Goal: Task Accomplishment & Management: Manage account settings

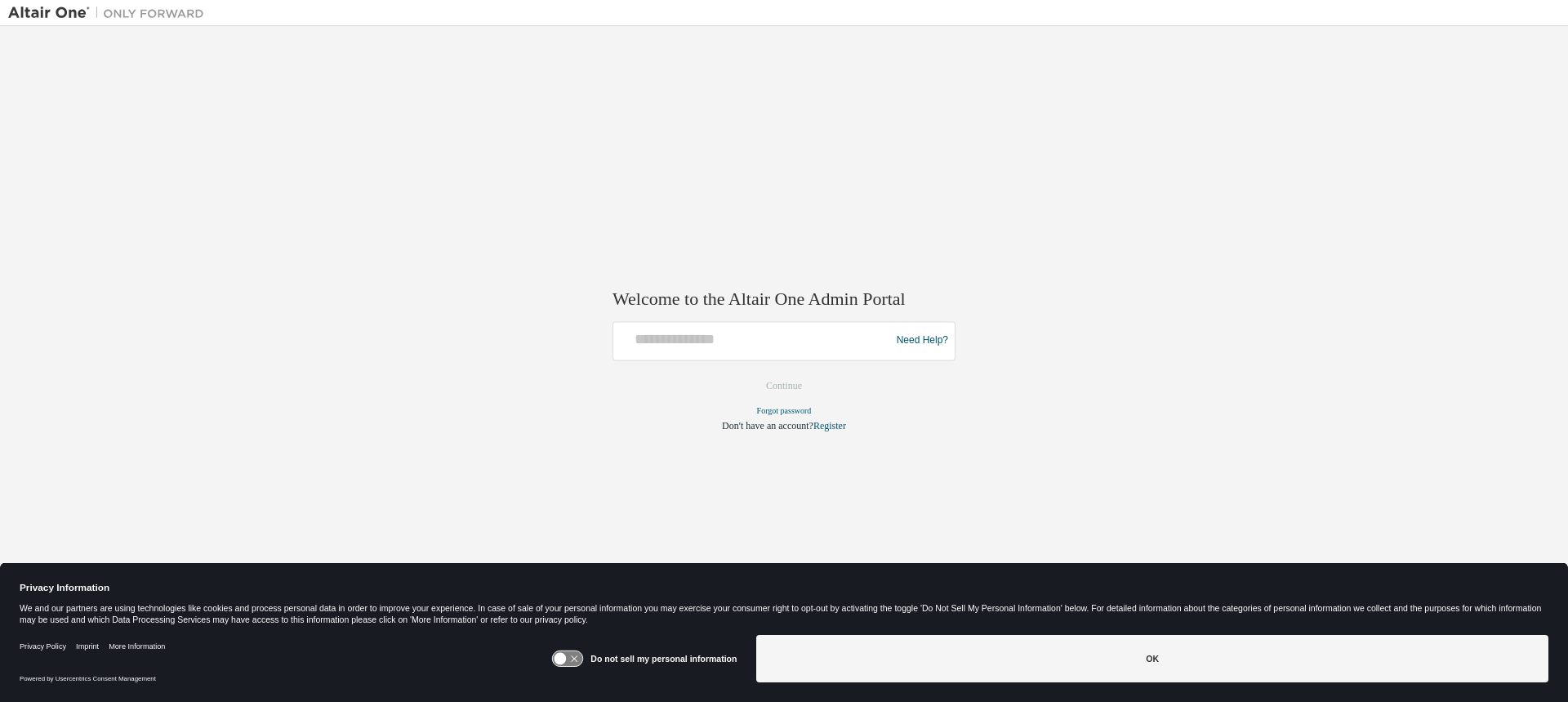
click at [711, 349] on div at bounding box center [754, 341] width 269 height 31
click at [719, 343] on input "text" at bounding box center [754, 337] width 269 height 23
click at [793, 341] on input "text" at bounding box center [754, 337] width 269 height 23
type input "**********"
click at [749, 373] on button "Continue" at bounding box center [784, 385] width 70 height 24
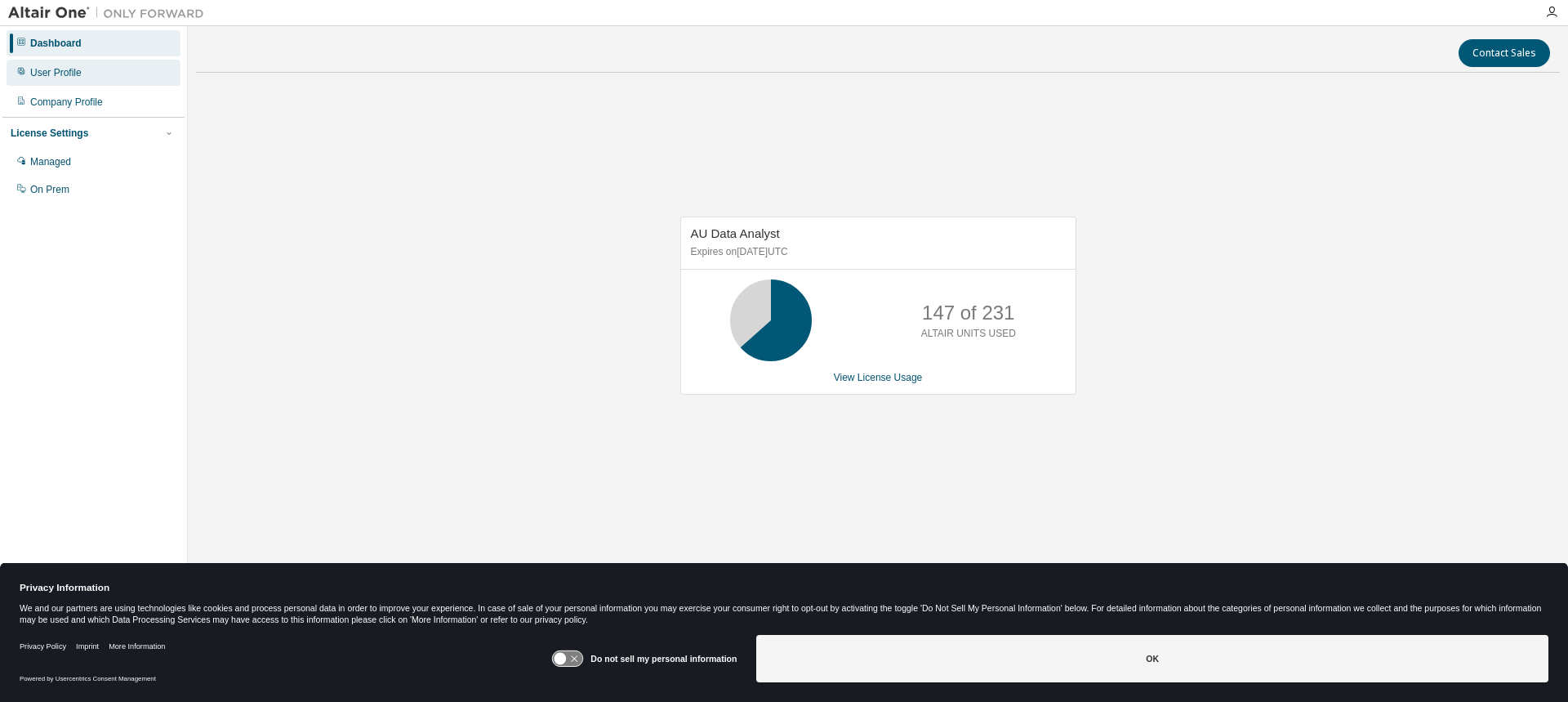
click at [28, 78] on div "User Profile" at bounding box center [93, 72] width 174 height 26
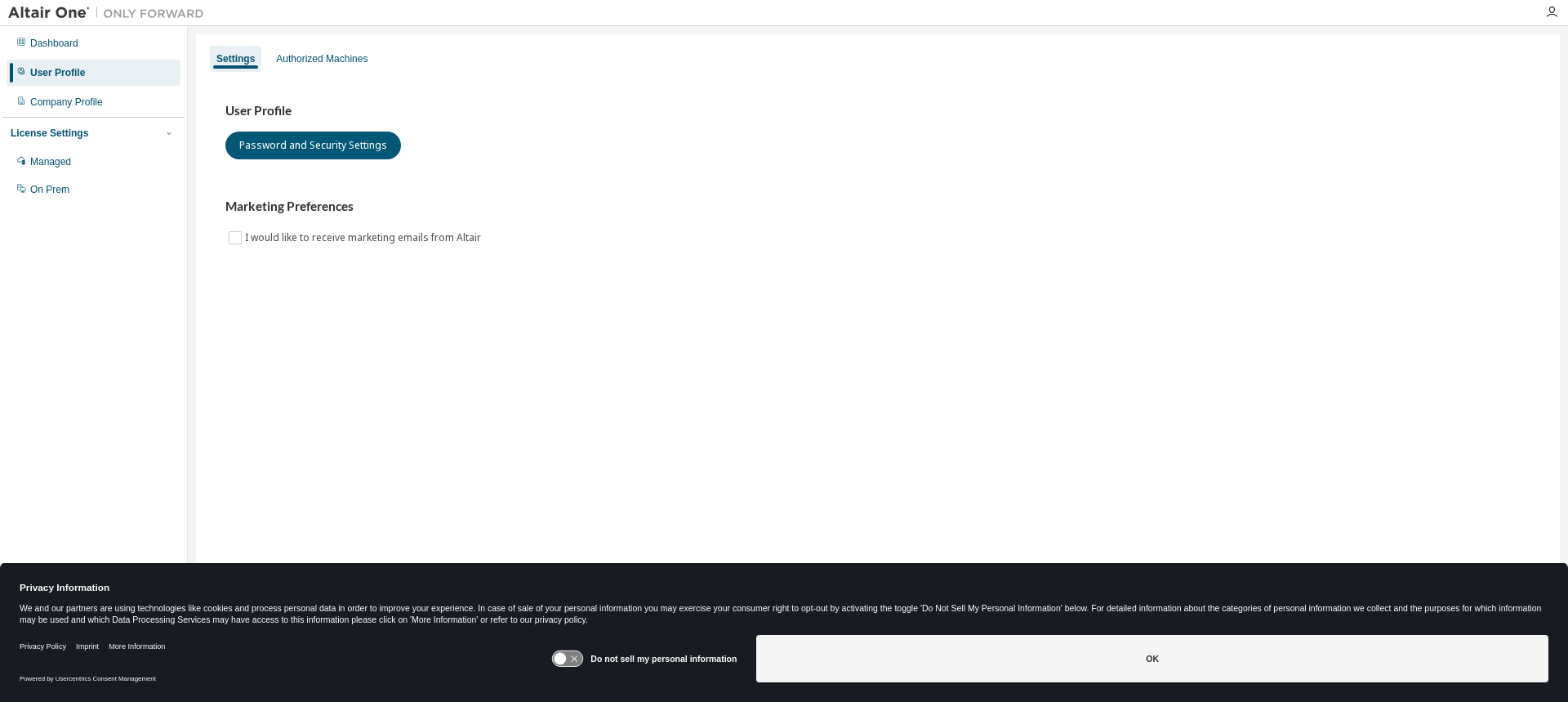
click at [328, 45] on div "Settings Authorized Machines" at bounding box center [878, 58] width 1344 height 29
click at [325, 48] on div "Authorized Machines" at bounding box center [321, 58] width 104 height 26
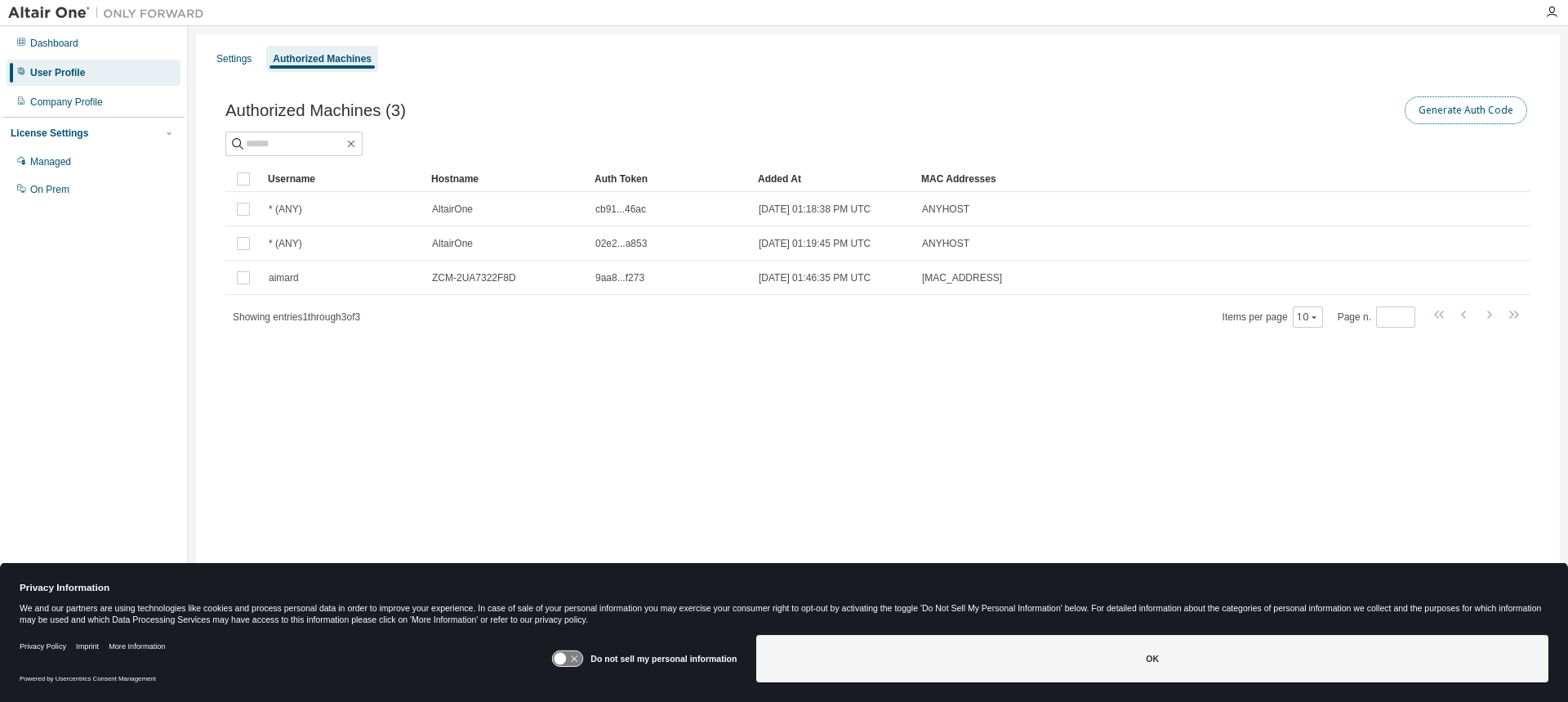
click at [1460, 119] on button "Generate Auth Code" at bounding box center [1465, 109] width 123 height 28
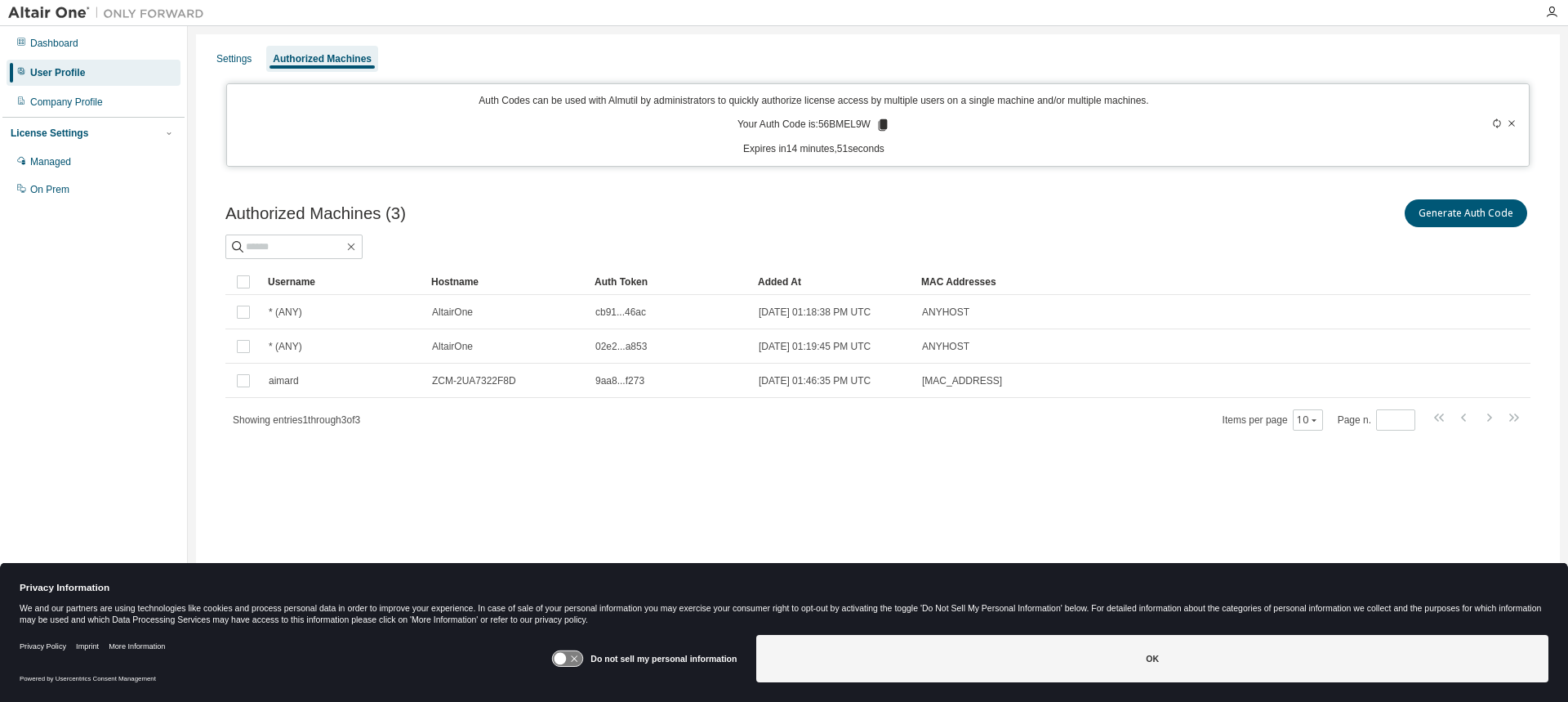
drag, startPoint x: 1227, startPoint y: 91, endPoint x: 1167, endPoint y: 114, distance: 64.3
click at [1227, 91] on div "Auth Codes can be used with Almutil by administrators to quickly authorize lice…" at bounding box center [878, 125] width 1304 height 83
click at [885, 128] on icon at bounding box center [883, 125] width 9 height 12
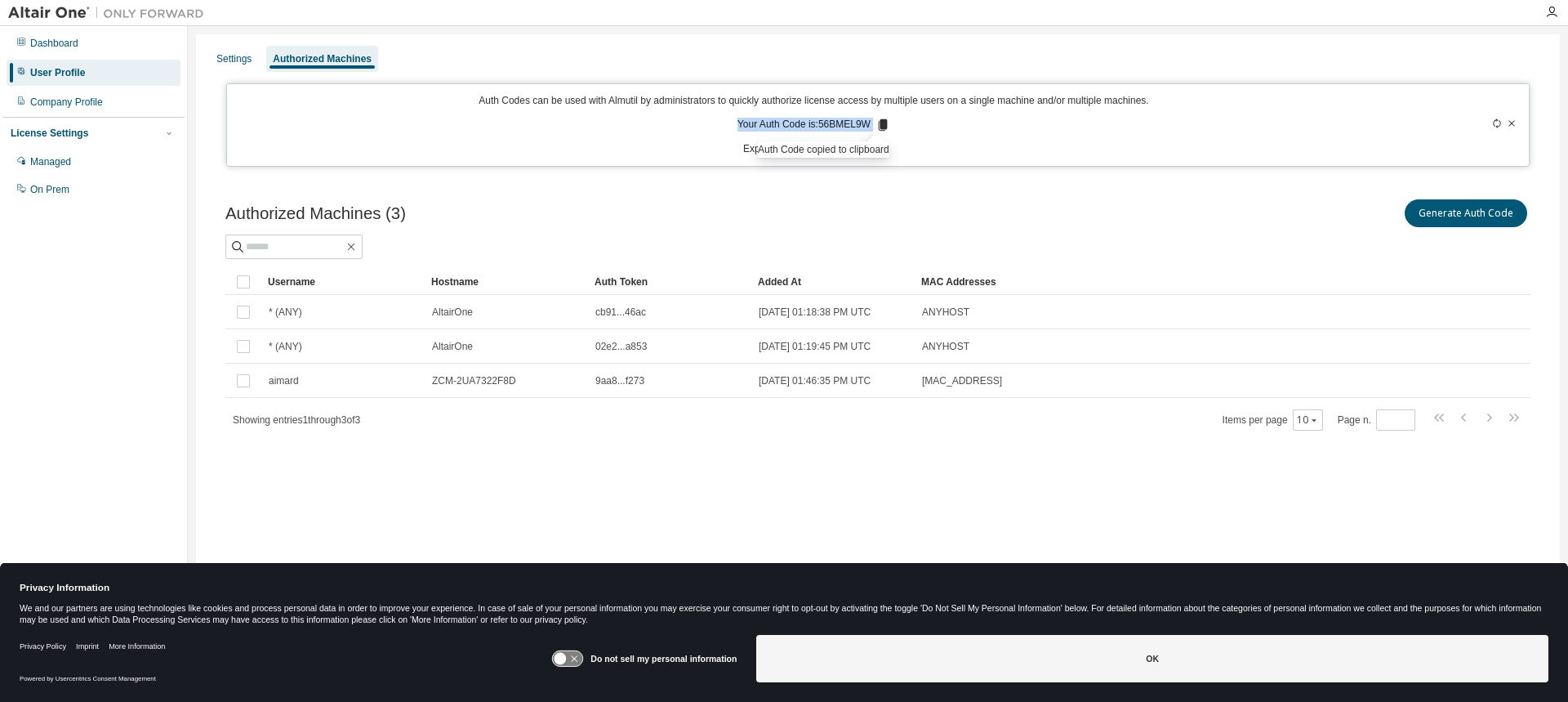
click at [926, 129] on div "Auth Codes can be used with Almutil by administrators to quickly authorize lice…" at bounding box center [814, 125] width 1155 height 62
